Goal: Navigation & Orientation: Go to known website

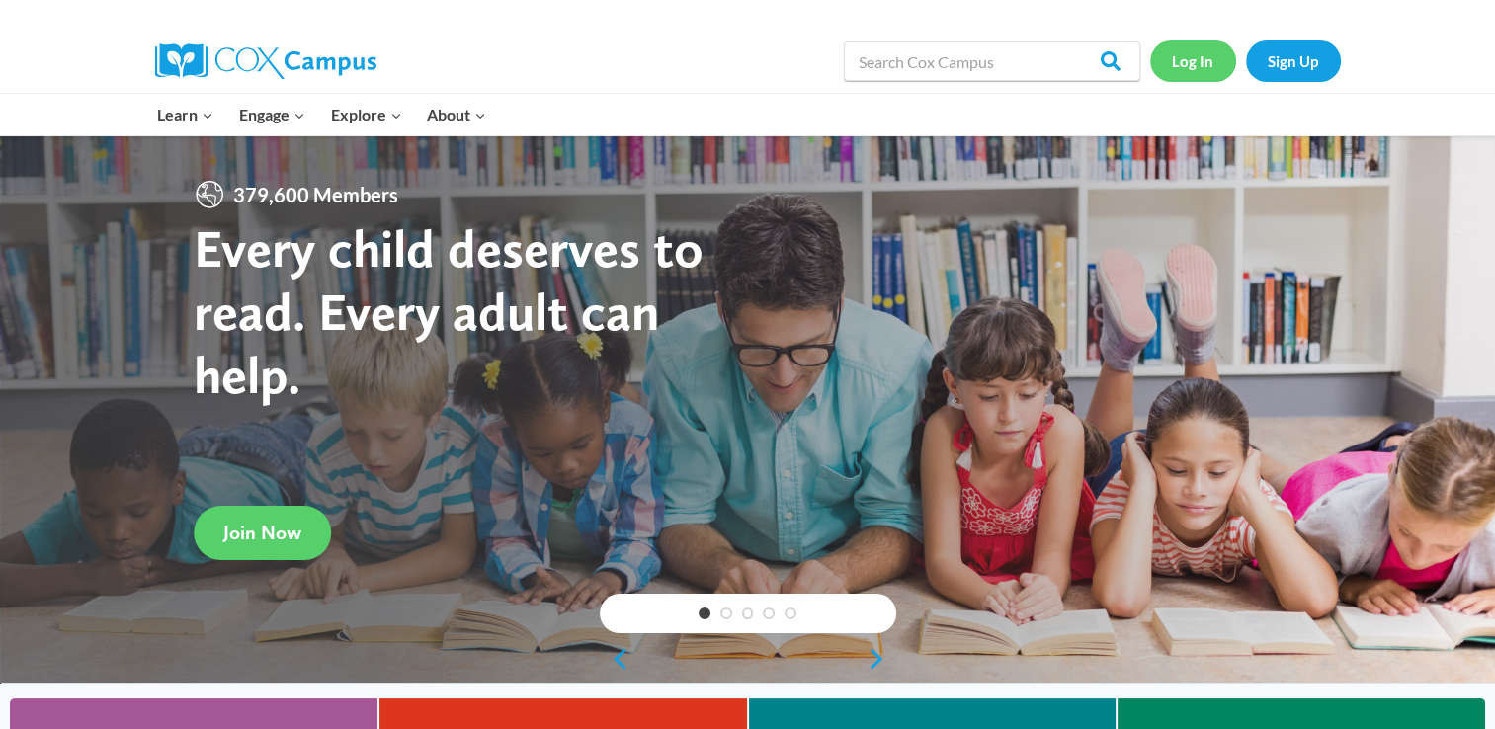
click at [1211, 62] on link "Log In" at bounding box center [1193, 61] width 86 height 41
click at [1197, 63] on link "Log In" at bounding box center [1193, 61] width 86 height 41
click at [1198, 65] on link "Log In" at bounding box center [1193, 61] width 86 height 41
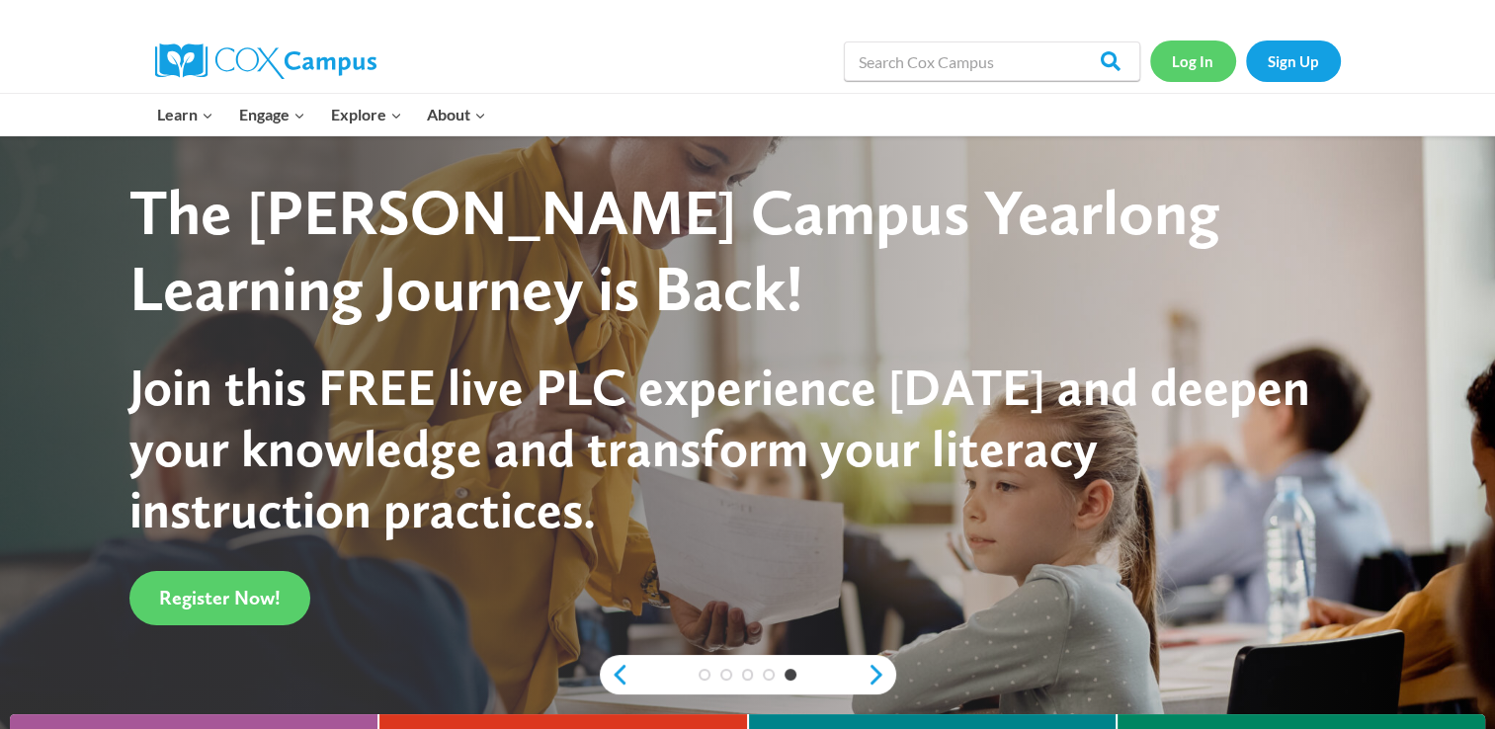
click at [1203, 78] on link "Log In" at bounding box center [1193, 61] width 86 height 41
